Goal: Task Accomplishment & Management: Use online tool/utility

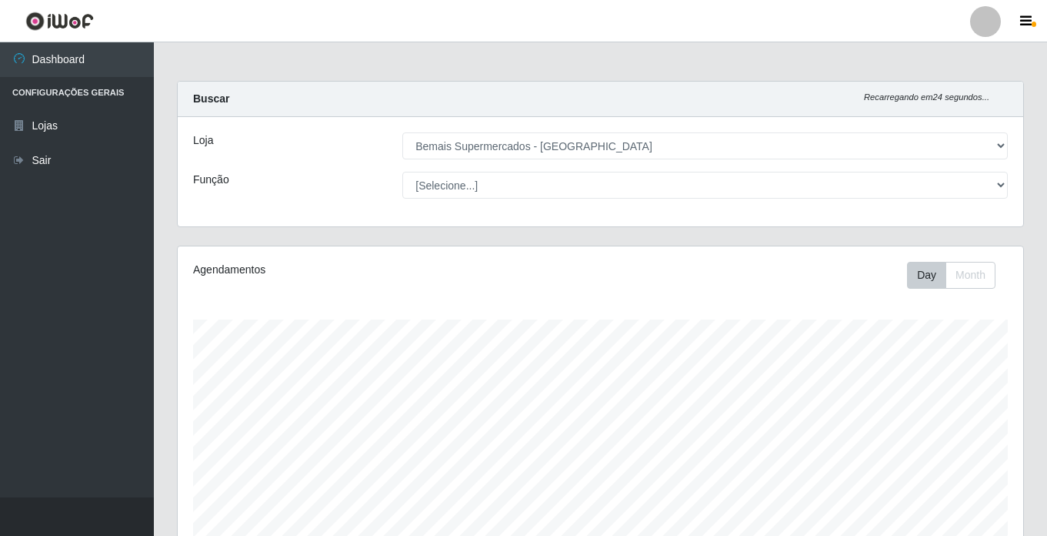
select select "250"
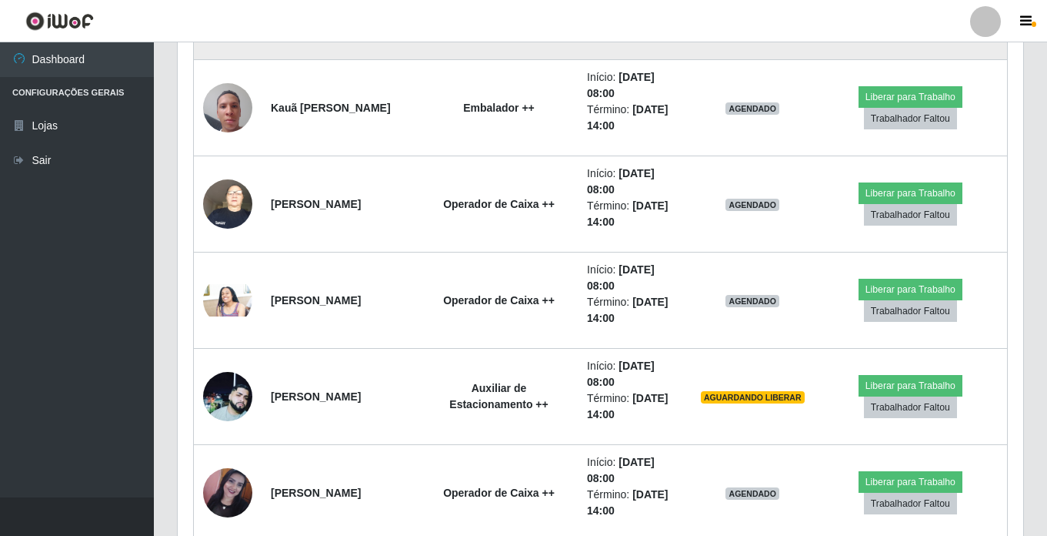
scroll to position [809, 0]
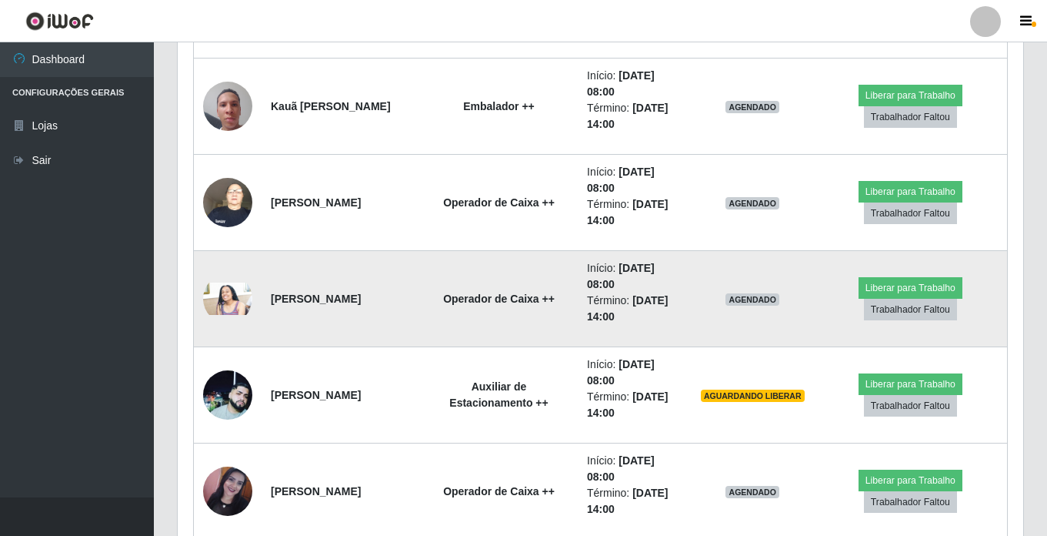
click at [229, 296] on img at bounding box center [227, 298] width 49 height 33
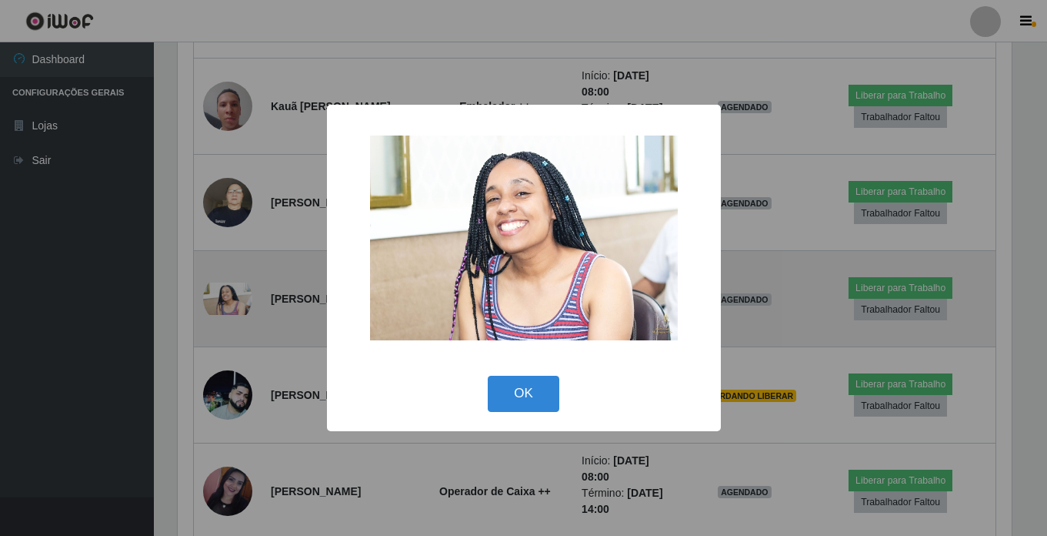
scroll to position [319, 838]
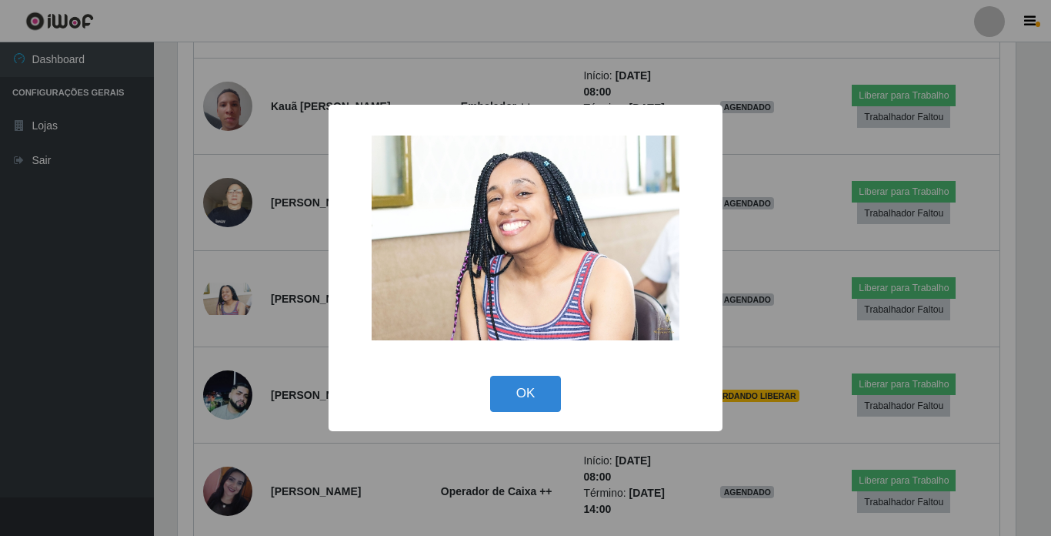
click at [191, 291] on div "× OK Cancel" at bounding box center [525, 268] width 1051 height 536
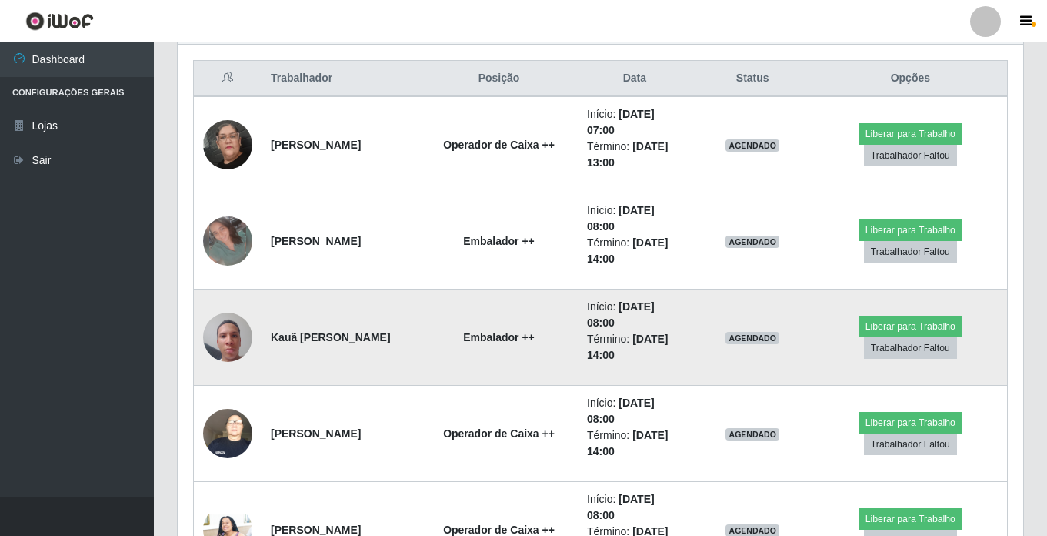
scroll to position [732, 0]
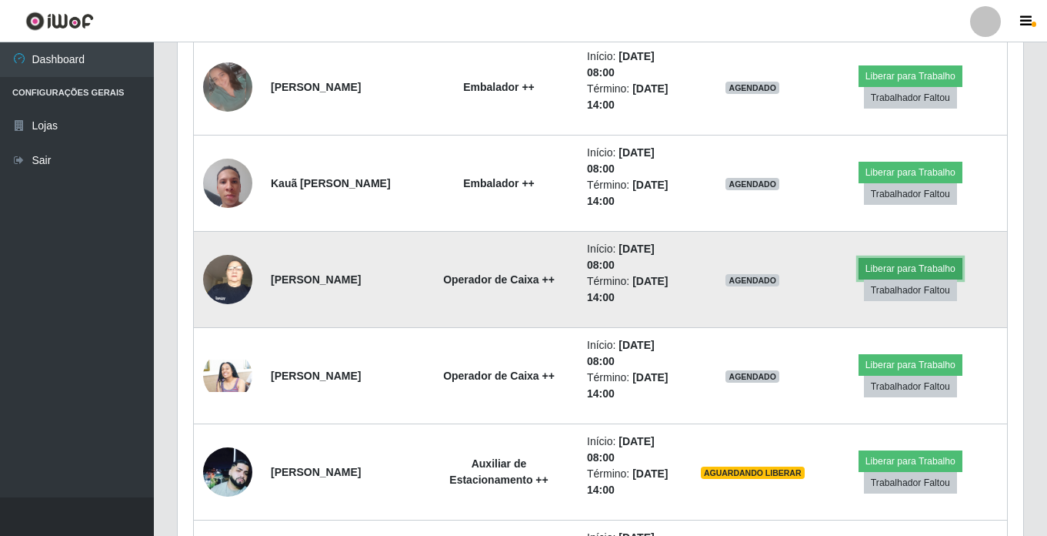
click at [886, 270] on button "Liberar para Trabalho" at bounding box center [911, 269] width 104 height 22
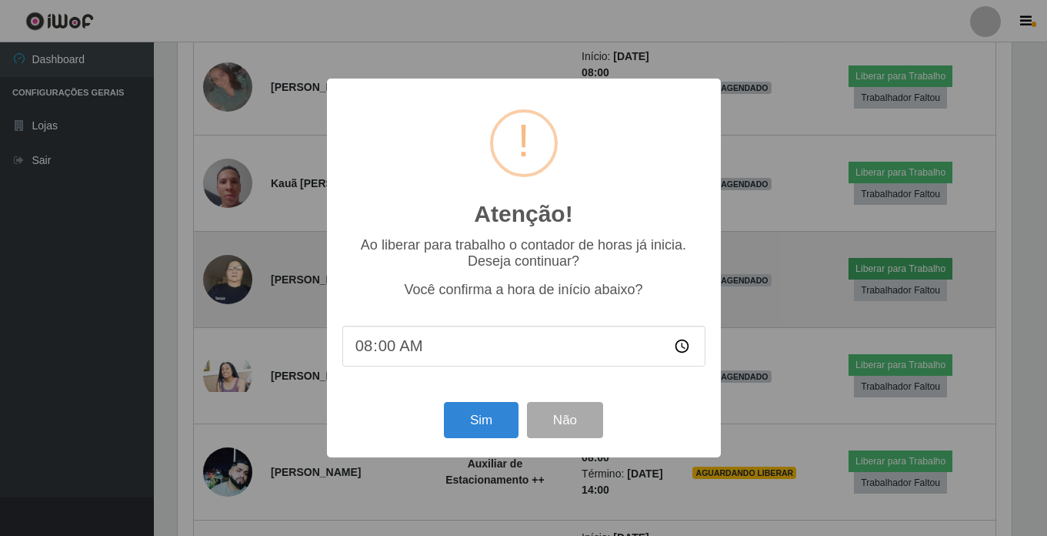
scroll to position [319, 838]
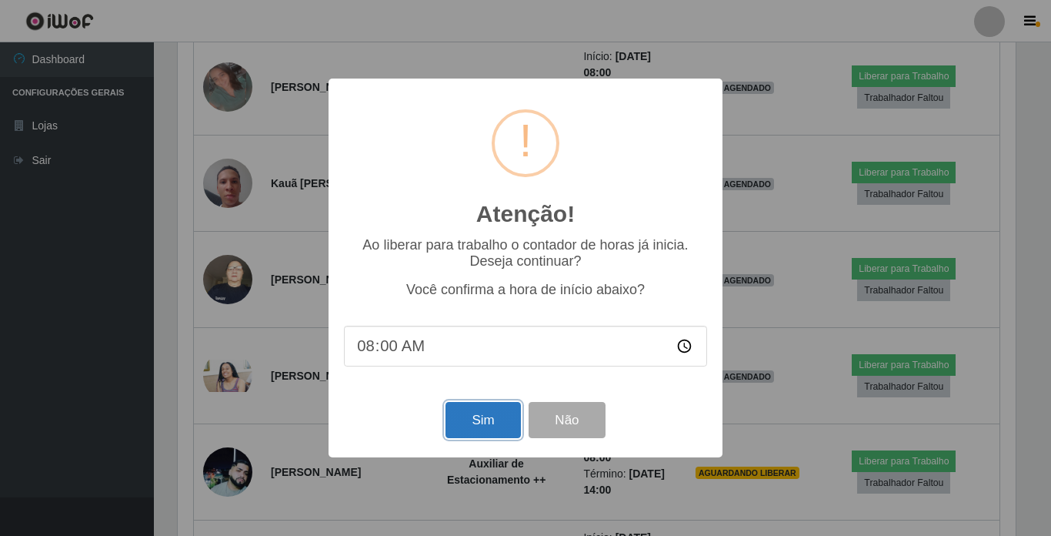
click at [473, 423] on button "Sim" at bounding box center [483, 420] width 75 height 36
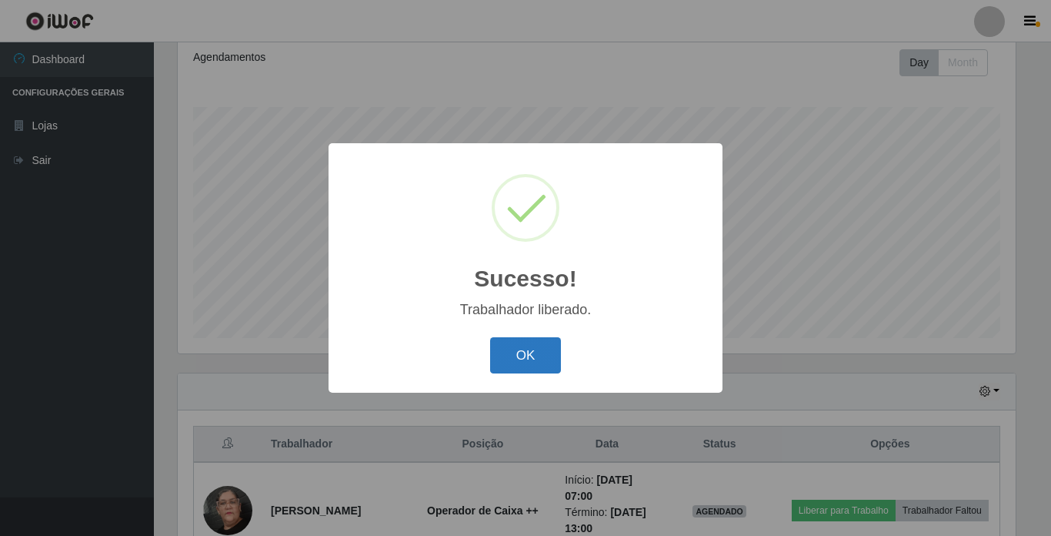
click at [546, 348] on button "OK" at bounding box center [526, 355] width 72 height 36
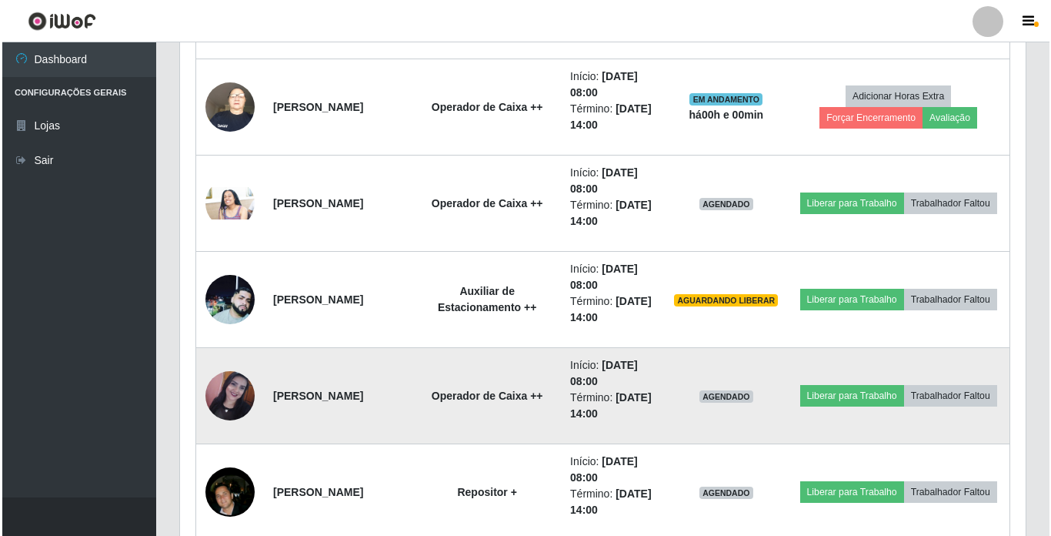
scroll to position [905, 0]
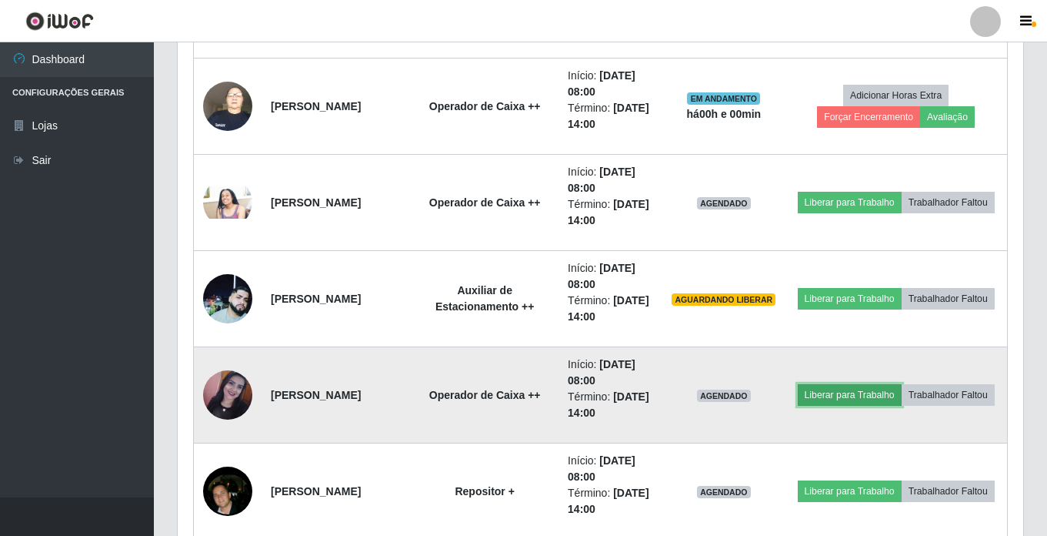
click at [870, 386] on button "Liberar para Trabalho" at bounding box center [850, 395] width 104 height 22
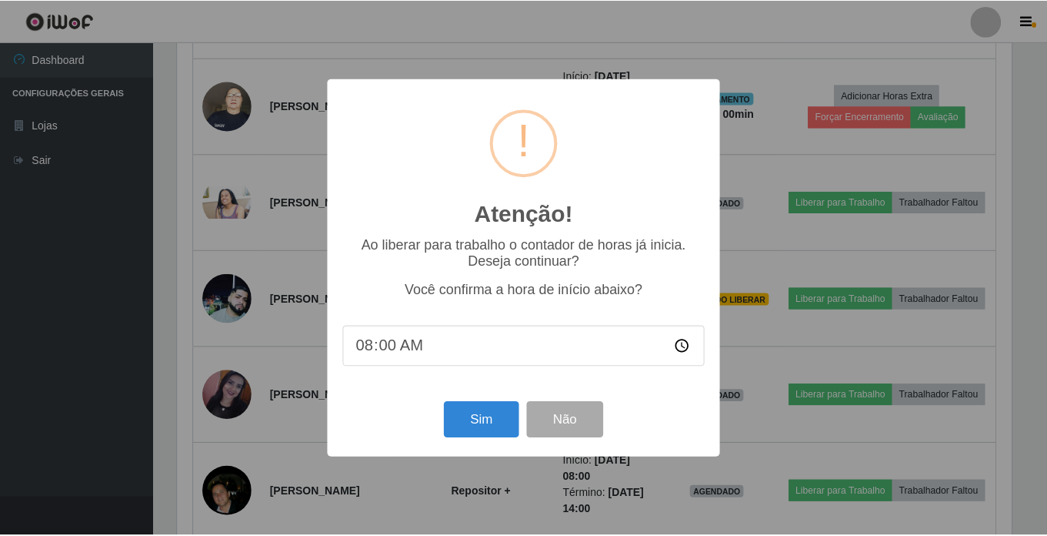
scroll to position [319, 838]
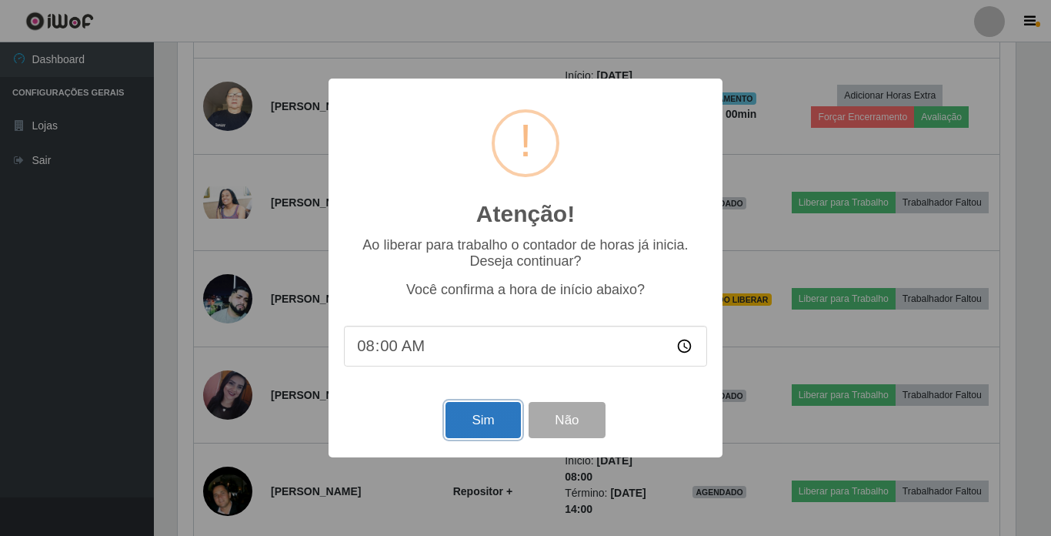
click at [480, 423] on button "Sim" at bounding box center [483, 420] width 75 height 36
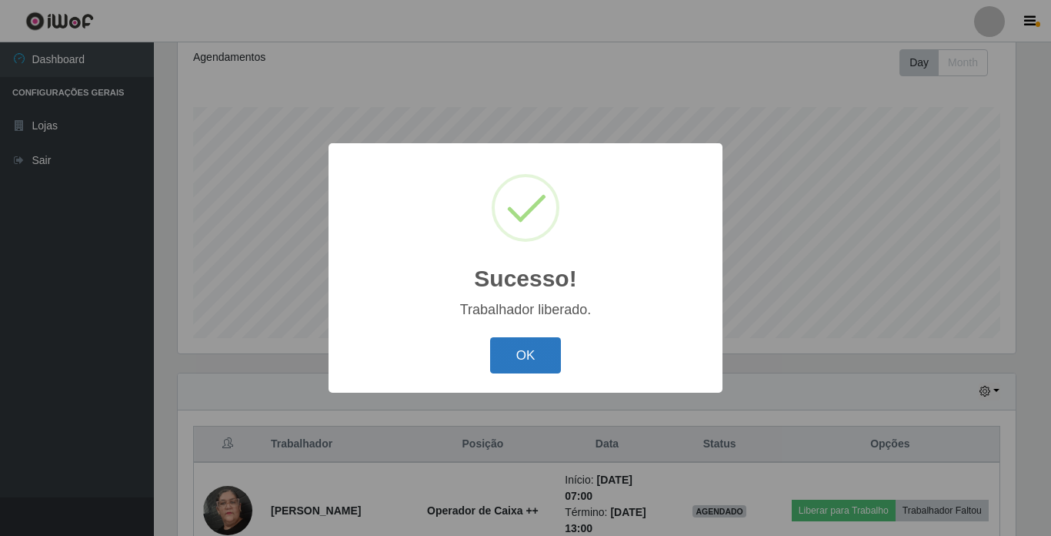
click at [501, 351] on button "OK" at bounding box center [526, 355] width 72 height 36
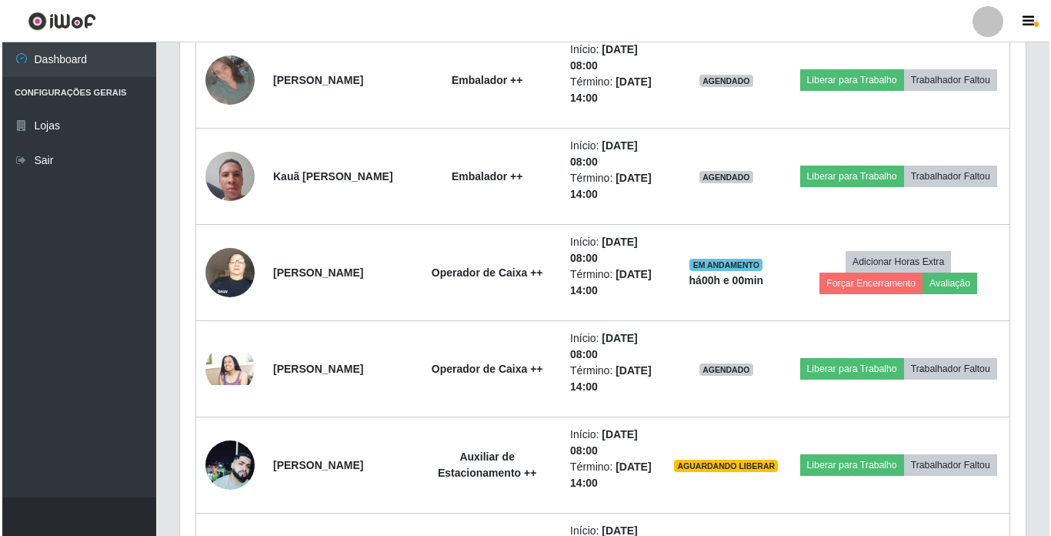
scroll to position [751, 0]
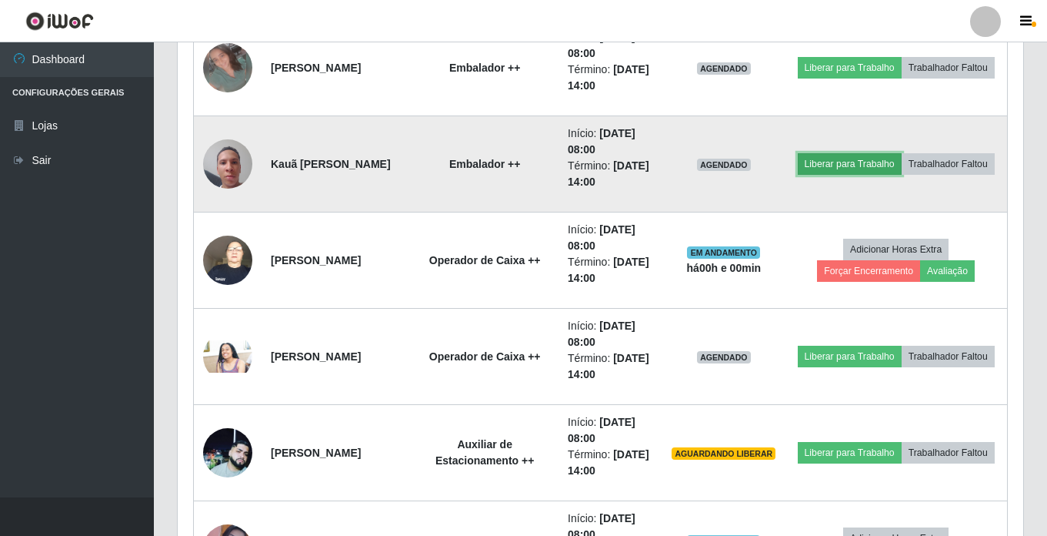
click at [877, 153] on button "Liberar para Trabalho" at bounding box center [850, 164] width 104 height 22
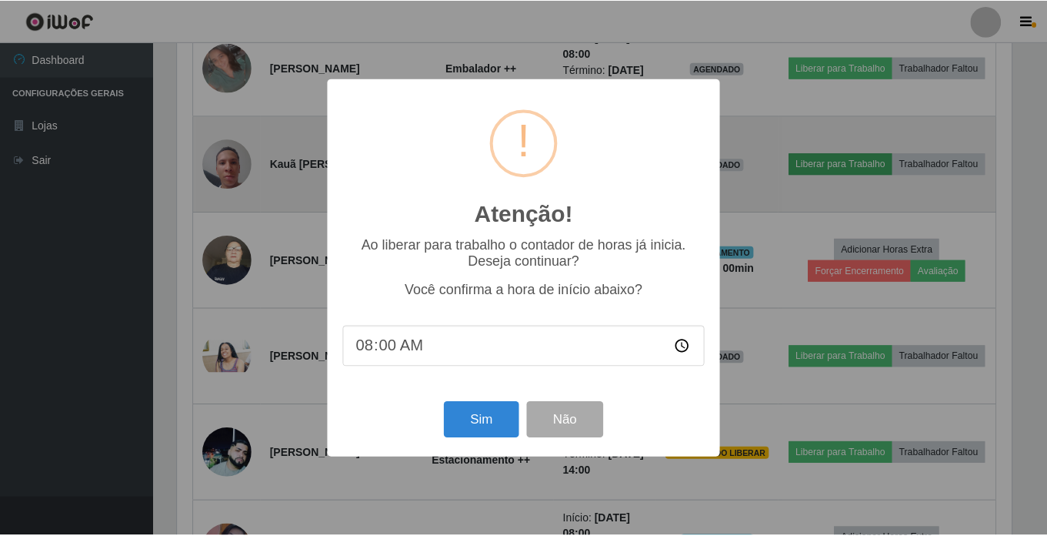
scroll to position [319, 838]
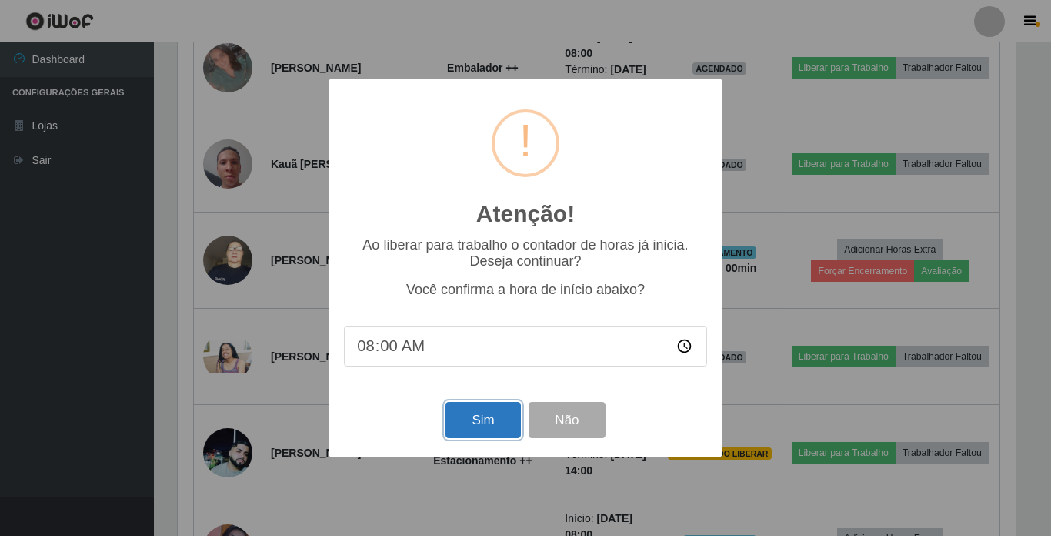
click at [476, 423] on button "Sim" at bounding box center [483, 420] width 75 height 36
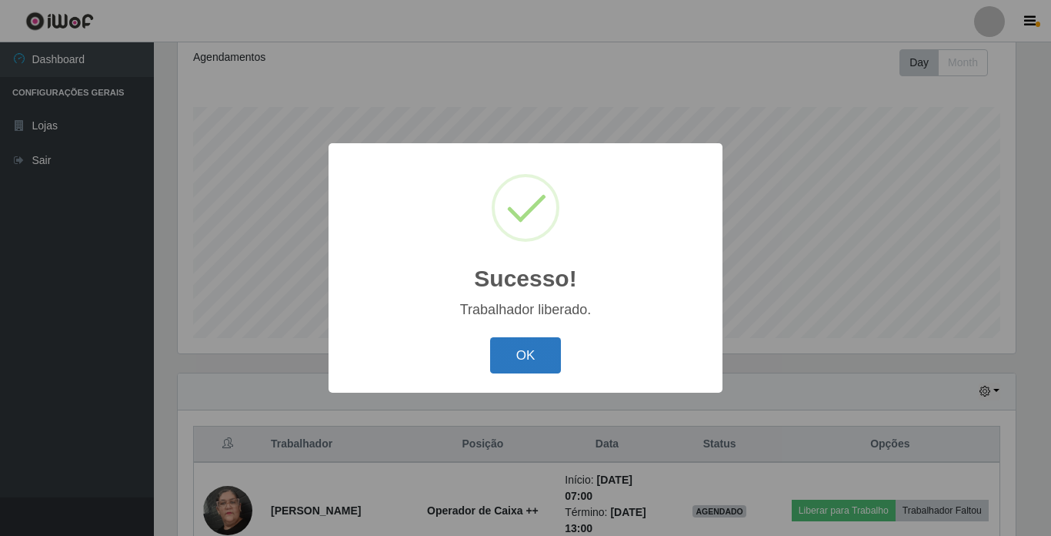
click at [540, 348] on button "OK" at bounding box center [526, 355] width 72 height 36
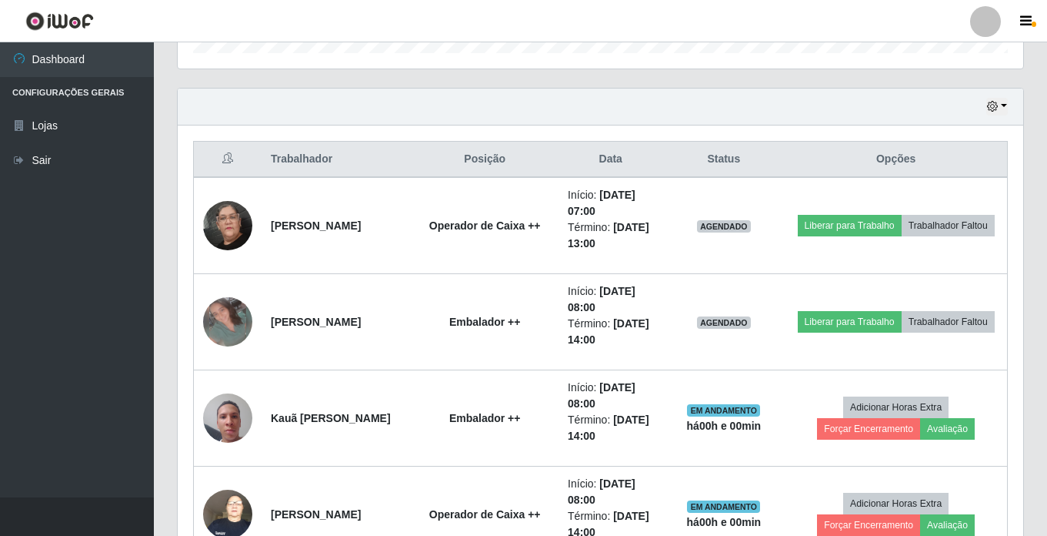
scroll to position [520, 0]
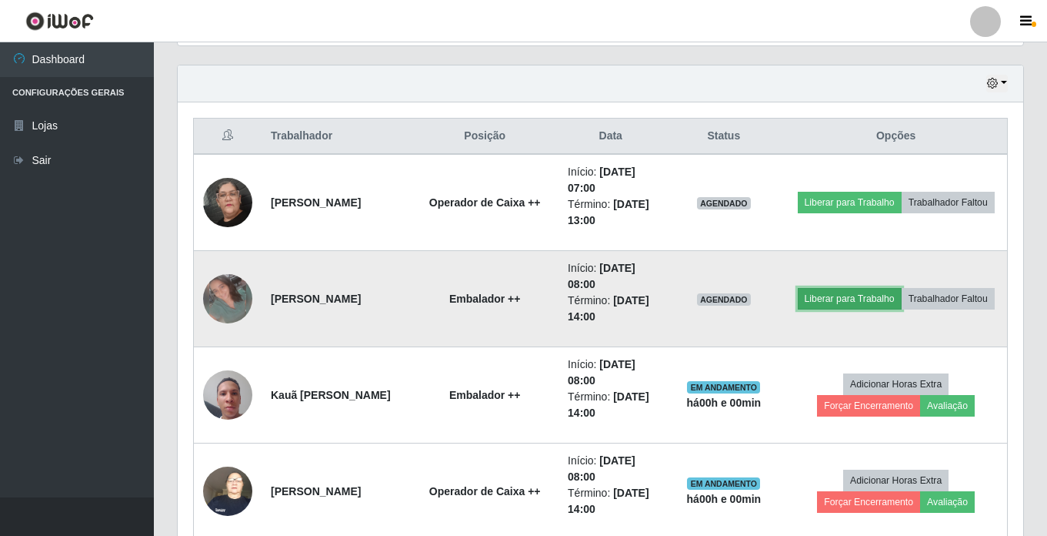
click at [880, 288] on button "Liberar para Trabalho" at bounding box center [850, 299] width 104 height 22
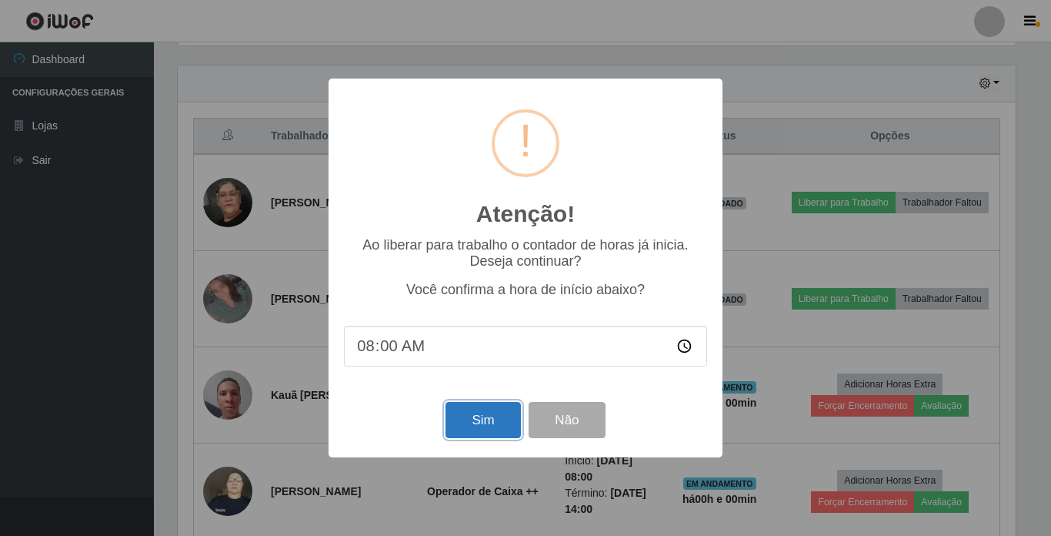
click at [482, 432] on button "Sim" at bounding box center [483, 420] width 75 height 36
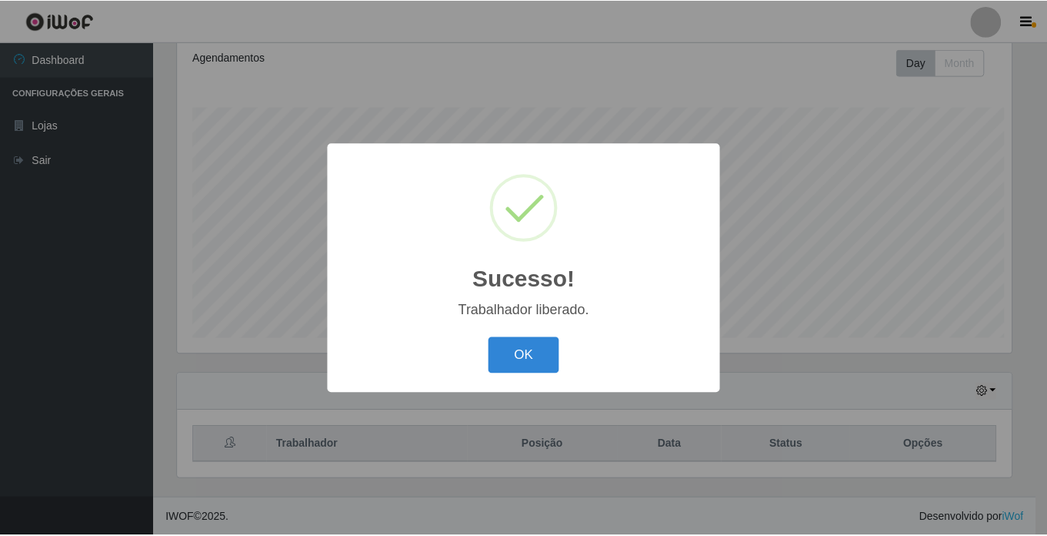
scroll to position [0, 0]
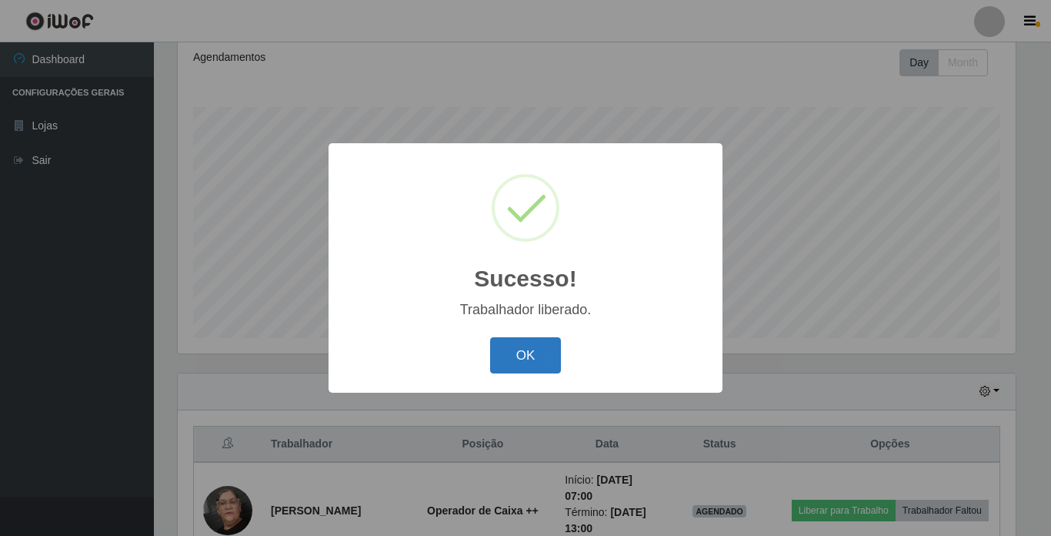
click at [541, 350] on button "OK" at bounding box center [526, 355] width 72 height 36
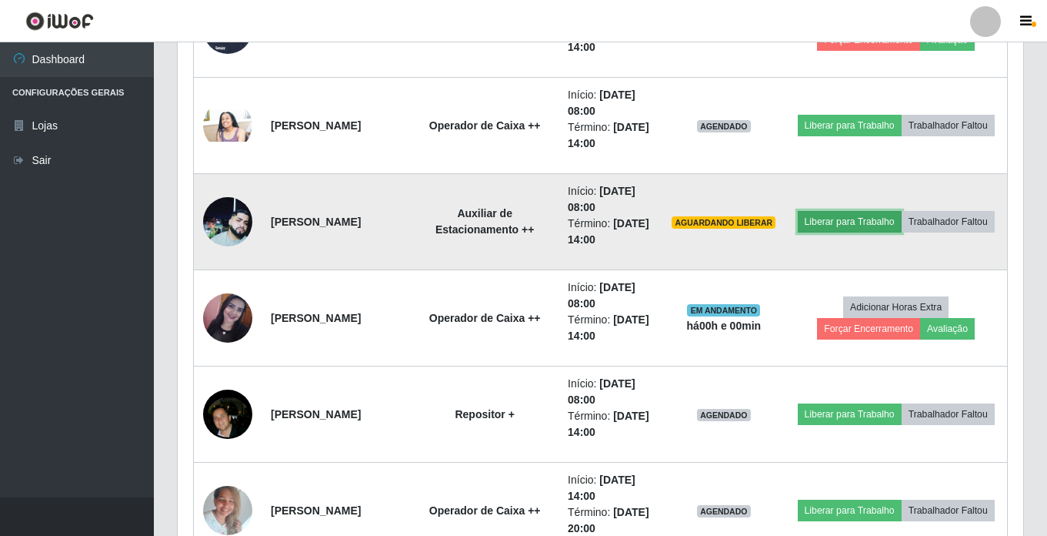
click at [887, 211] on button "Liberar para Trabalho" at bounding box center [850, 222] width 104 height 22
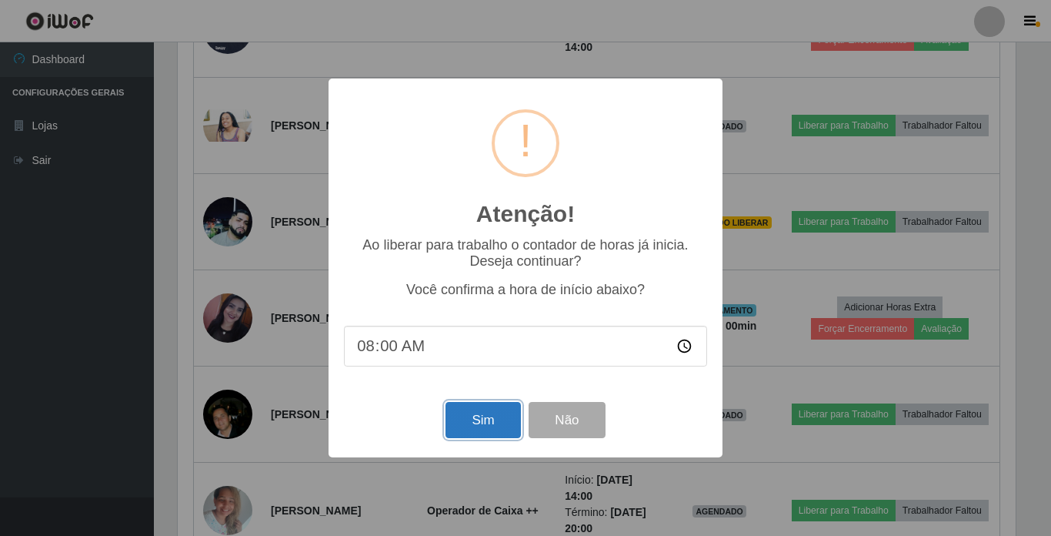
click at [475, 422] on button "Sim" at bounding box center [483, 420] width 75 height 36
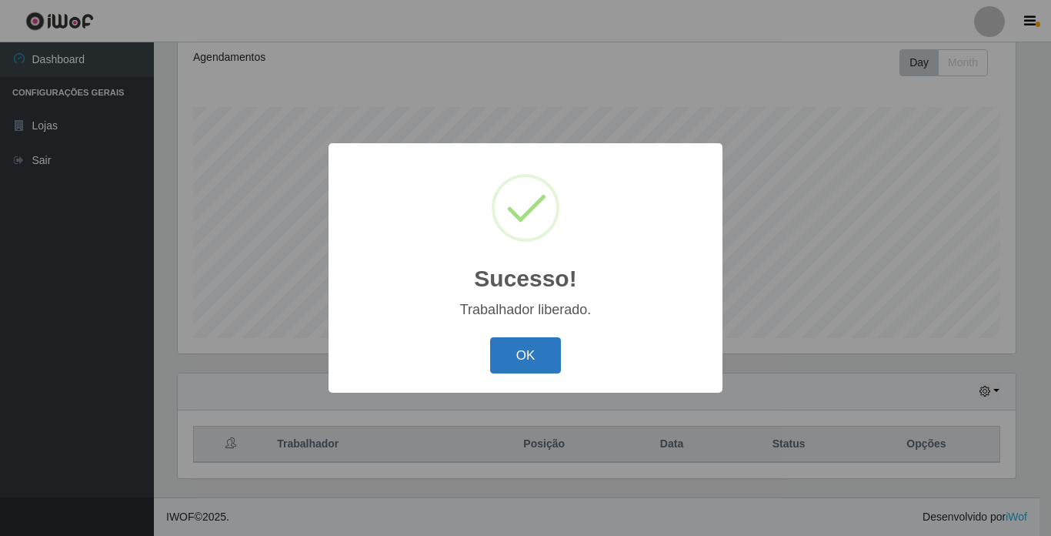
click at [527, 347] on button "OK" at bounding box center [526, 355] width 72 height 36
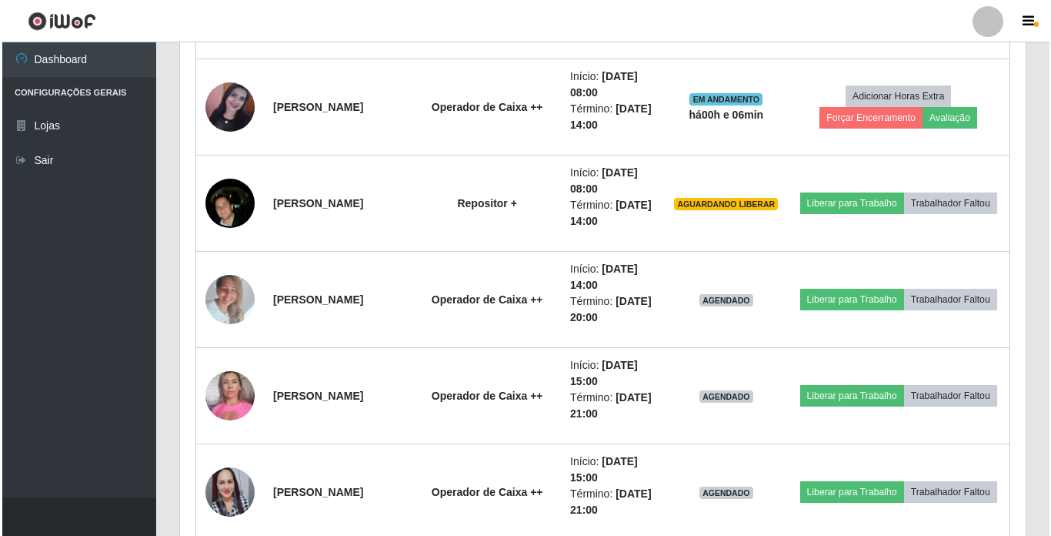
scroll to position [1059, 0]
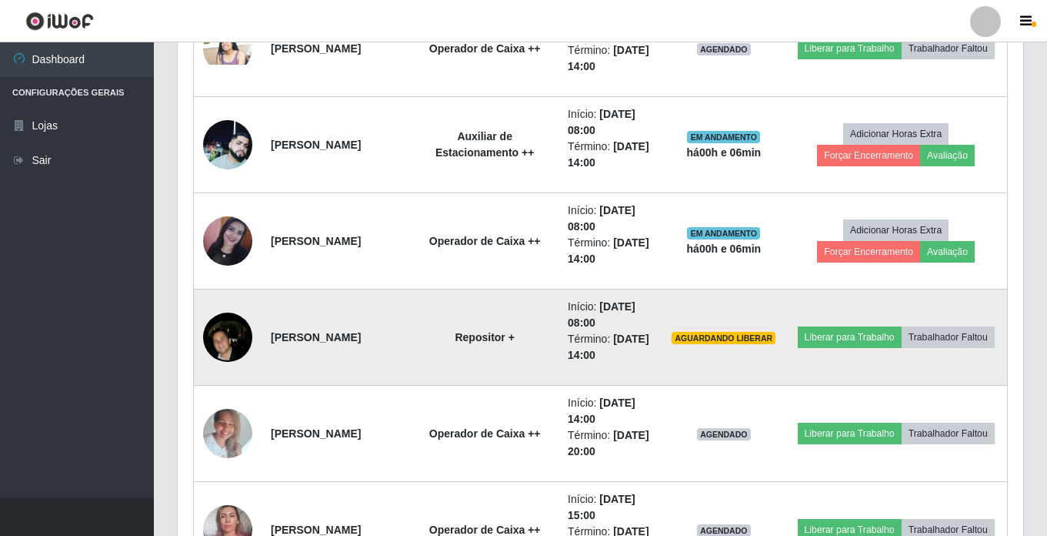
click at [228, 336] on img at bounding box center [227, 337] width 49 height 62
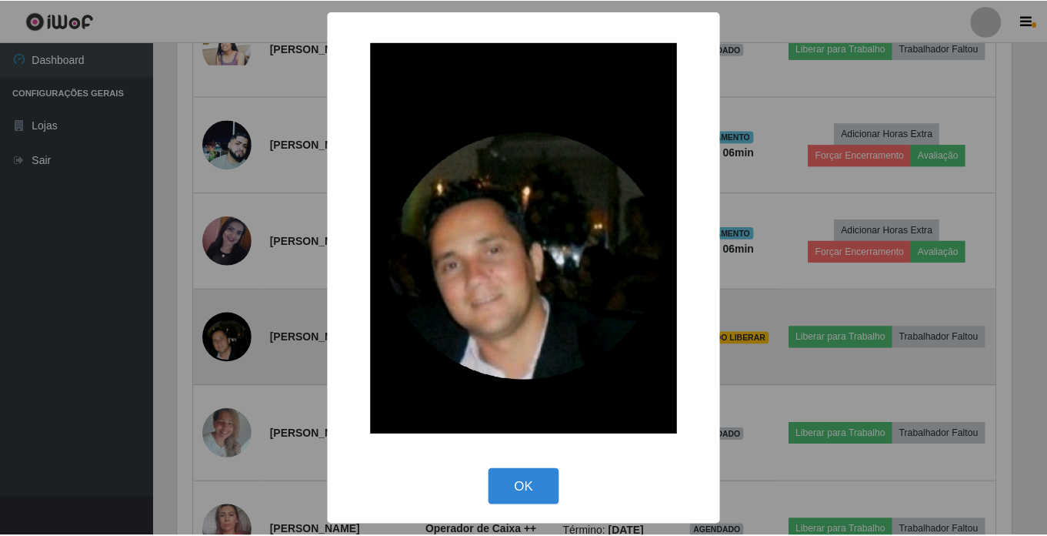
scroll to position [319, 838]
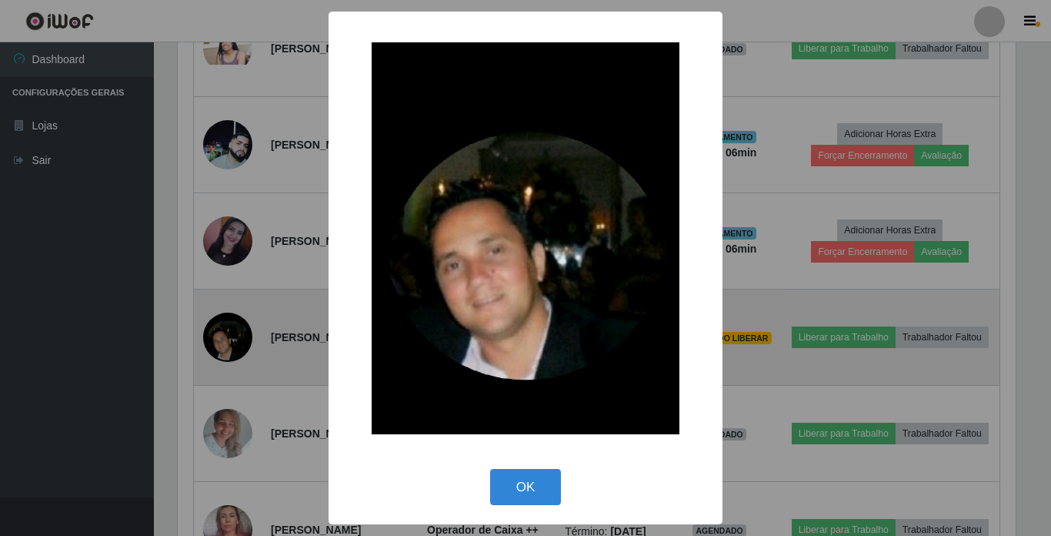
click at [228, 336] on div "× OK Cancel" at bounding box center [525, 268] width 1051 height 536
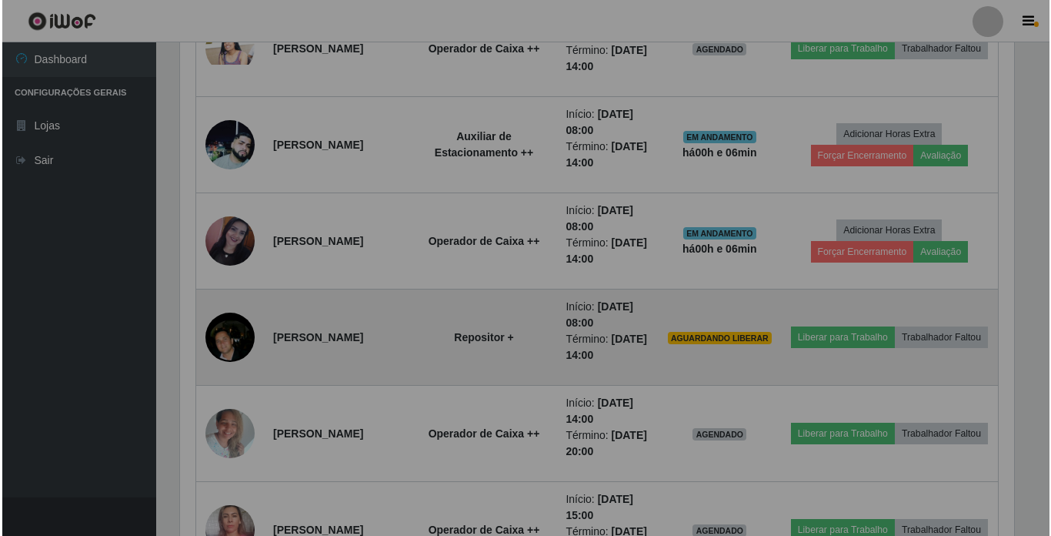
scroll to position [319, 846]
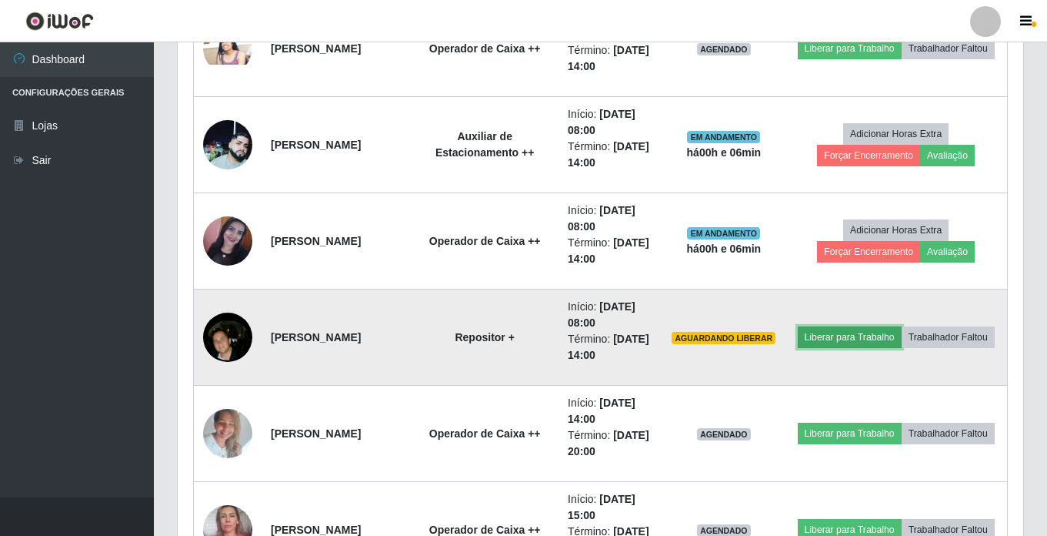
click at [888, 326] on button "Liberar para Trabalho" at bounding box center [850, 337] width 104 height 22
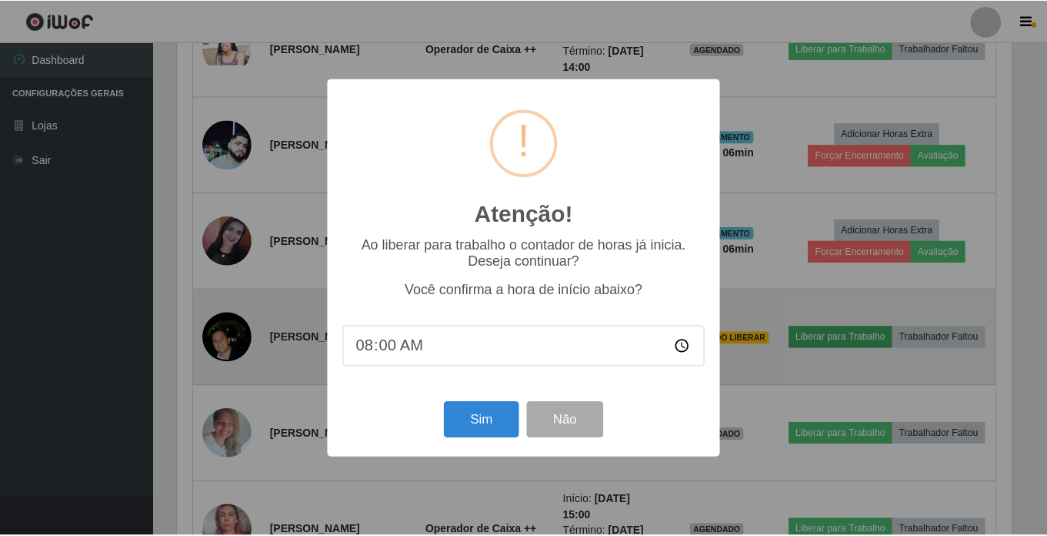
scroll to position [319, 838]
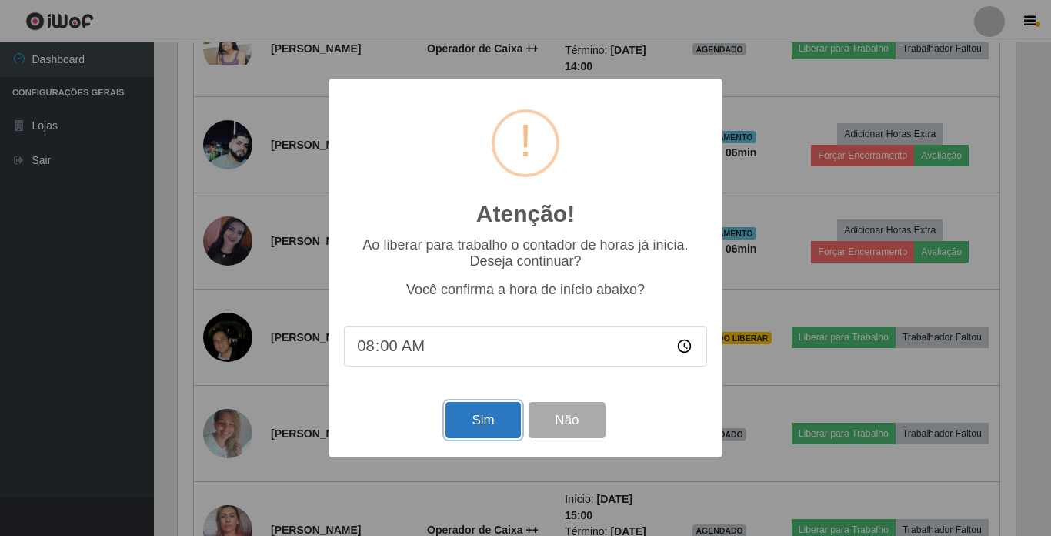
click at [456, 422] on button "Sim" at bounding box center [483, 420] width 75 height 36
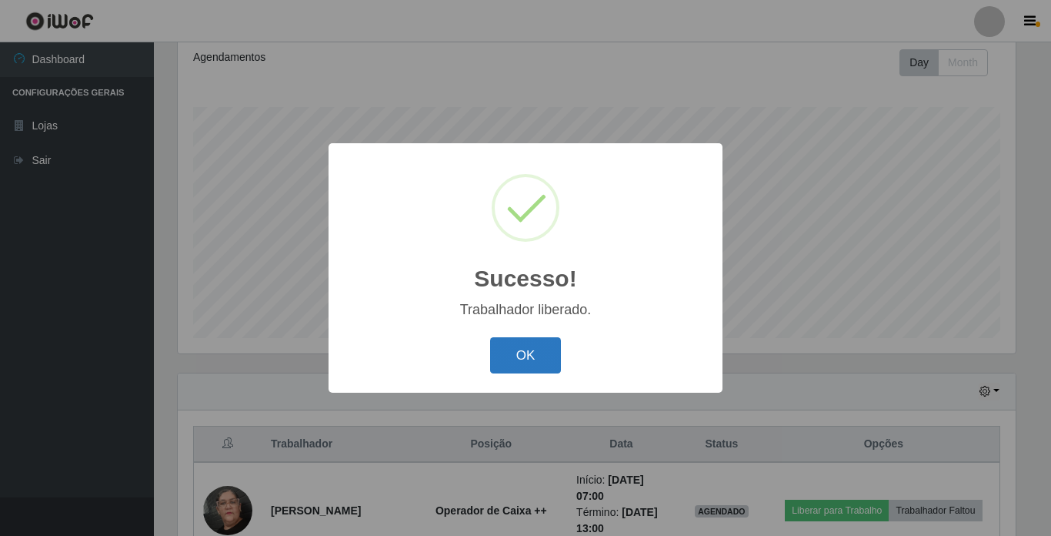
click at [525, 354] on button "OK" at bounding box center [526, 355] width 72 height 36
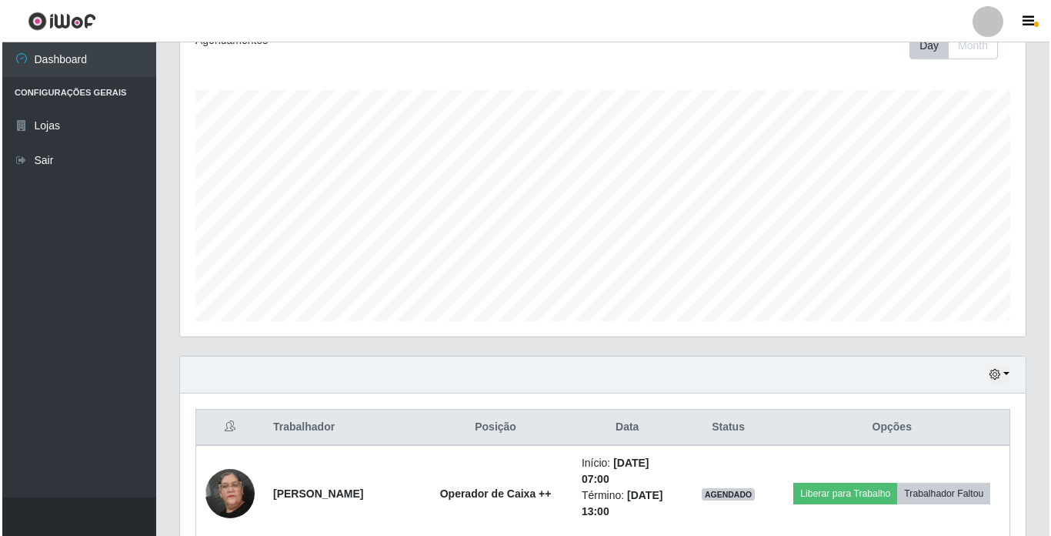
scroll to position [443, 0]
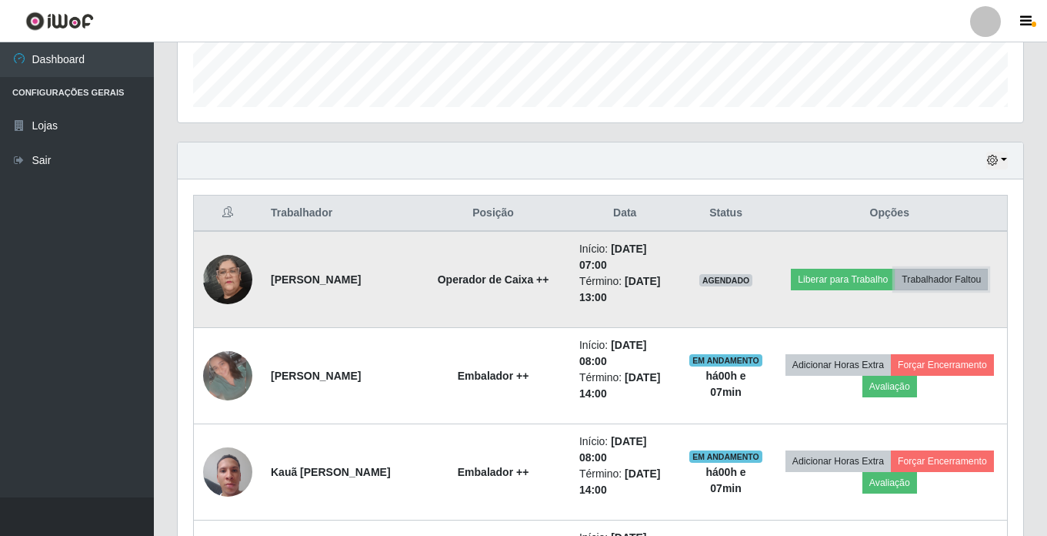
click at [940, 279] on button "Trabalhador Faltou" at bounding box center [941, 280] width 93 height 22
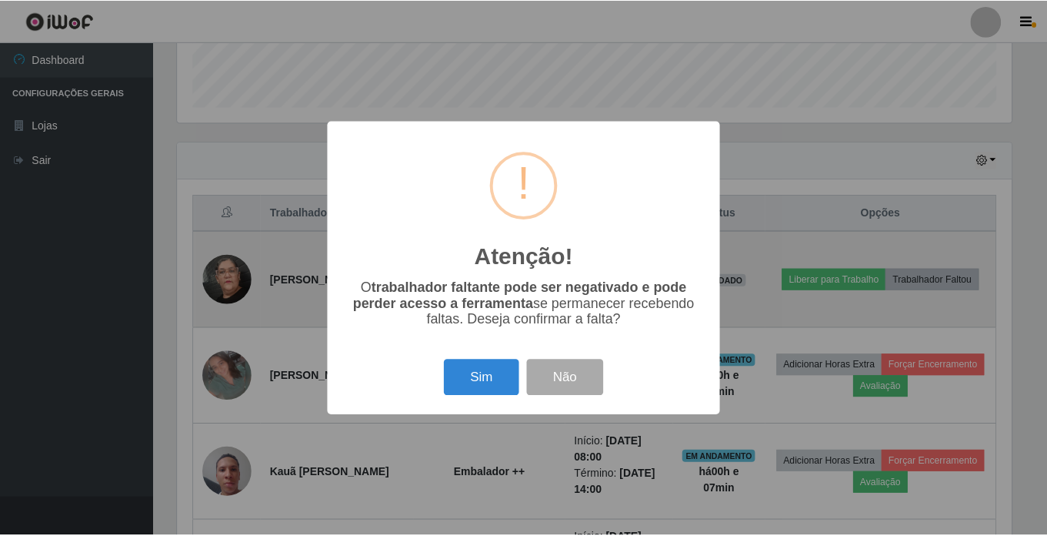
scroll to position [319, 838]
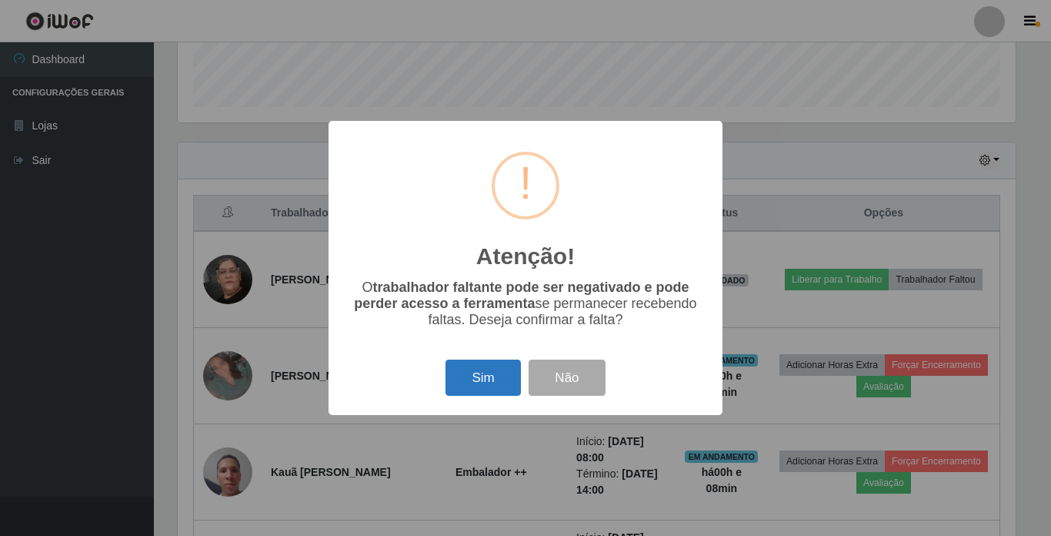
click at [472, 384] on button "Sim" at bounding box center [483, 377] width 75 height 36
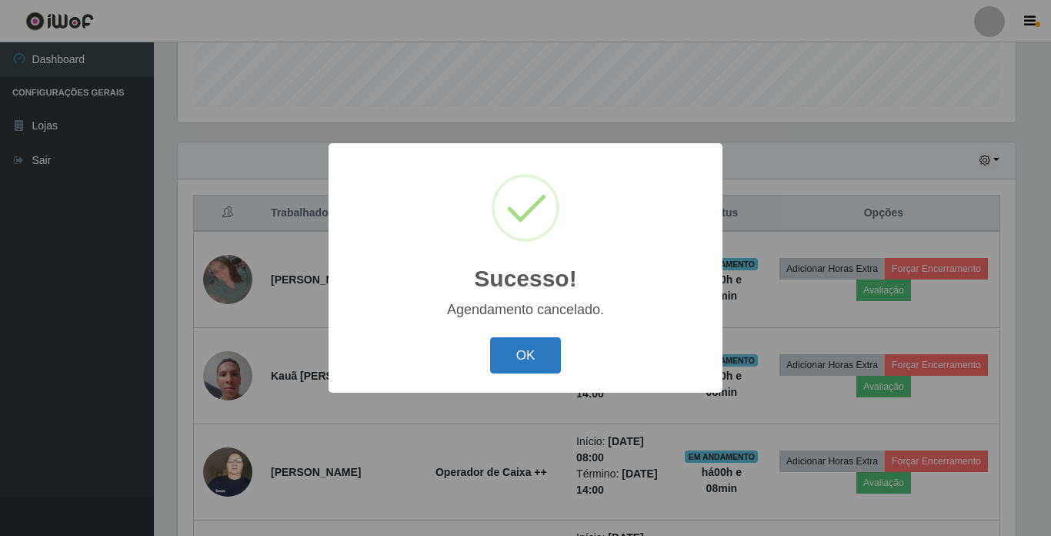
click at [507, 355] on button "OK" at bounding box center [526, 355] width 72 height 36
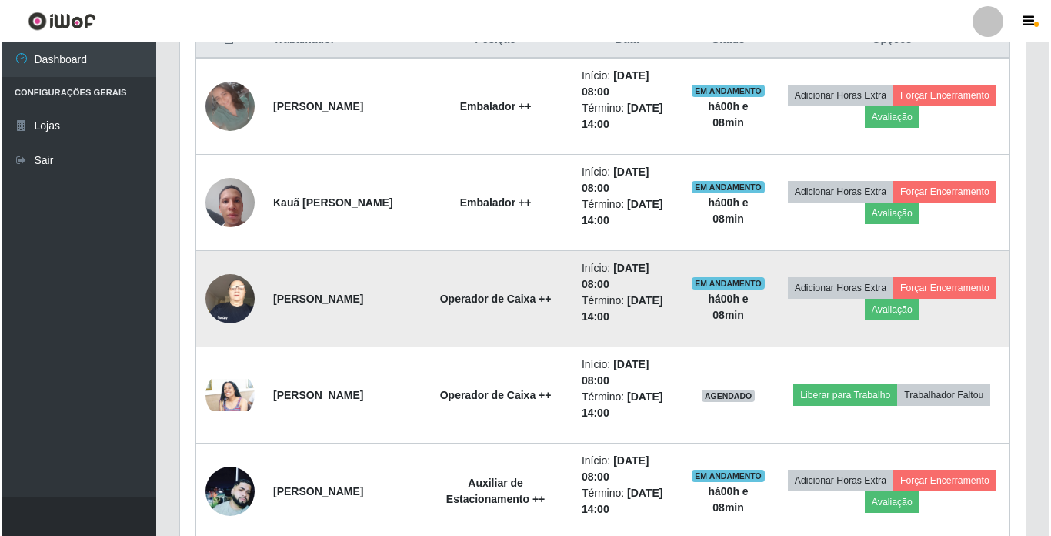
scroll to position [674, 0]
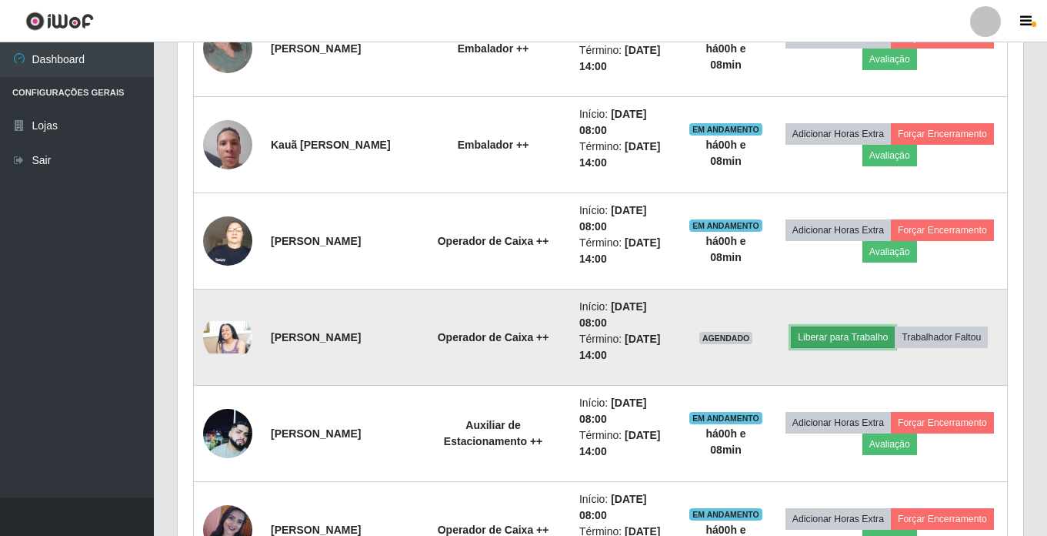
click at [823, 341] on button "Liberar para Trabalho" at bounding box center [843, 337] width 104 height 22
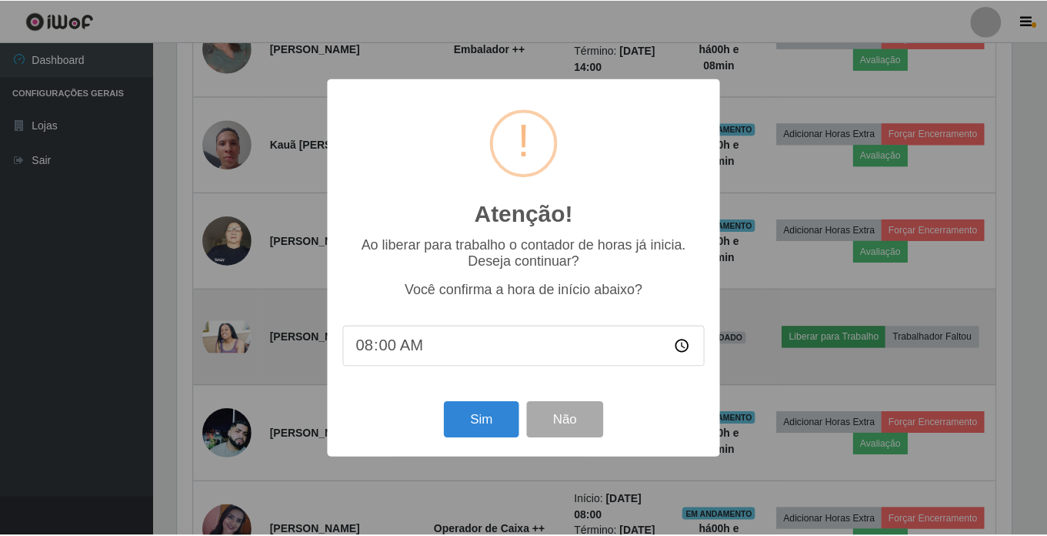
scroll to position [319, 838]
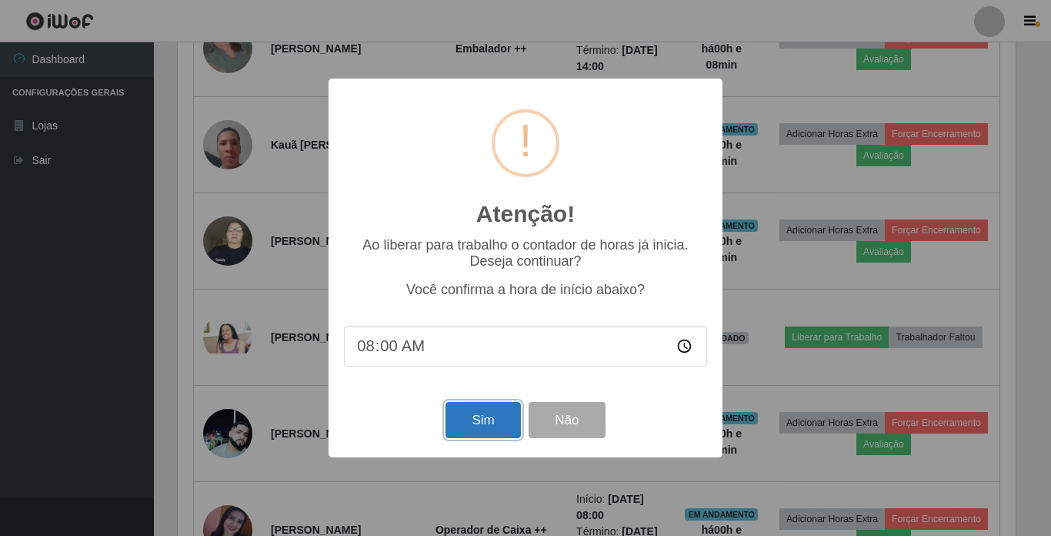
click at [469, 418] on button "Sim" at bounding box center [483, 420] width 75 height 36
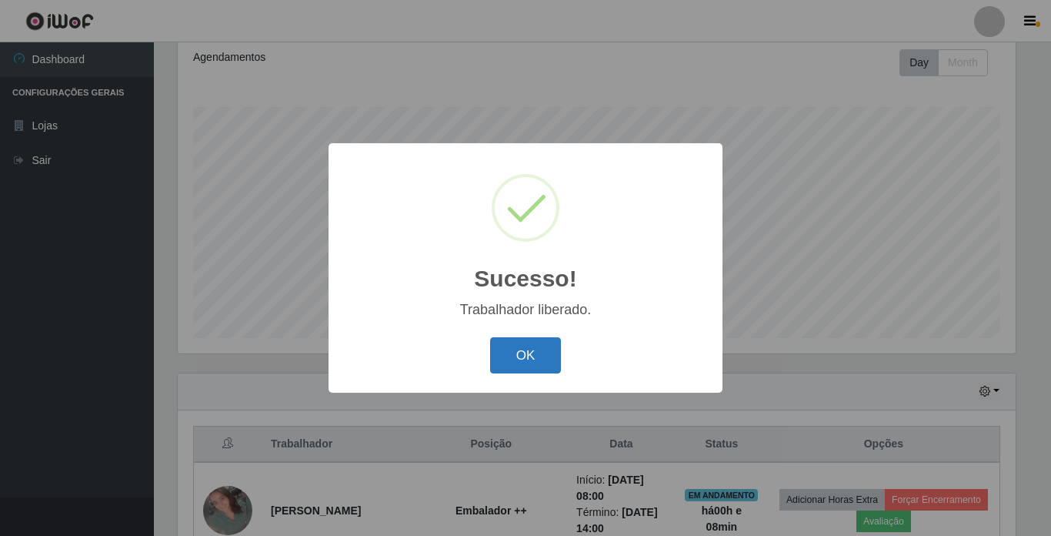
click at [556, 350] on button "OK" at bounding box center [526, 355] width 72 height 36
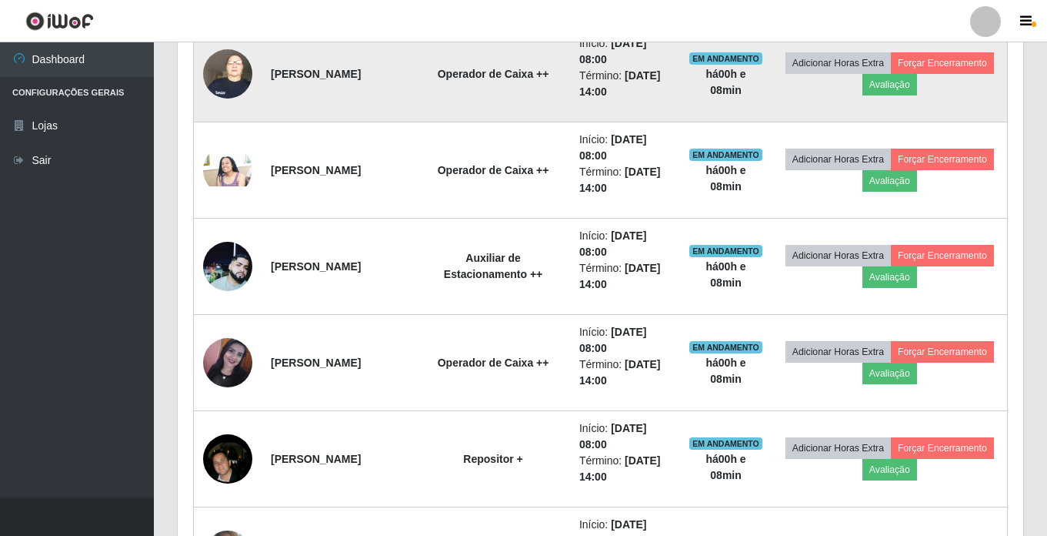
scroll to position [674, 0]
